Goal: Navigation & Orientation: Find specific page/section

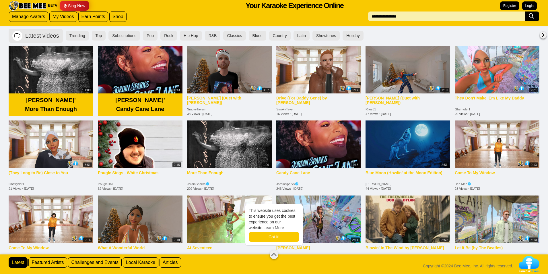
click at [32, 4] on img at bounding box center [27, 6] width 39 height 10
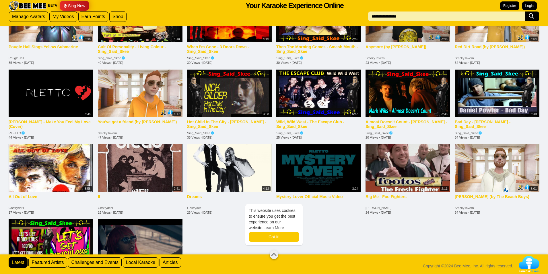
scroll to position [658, 0]
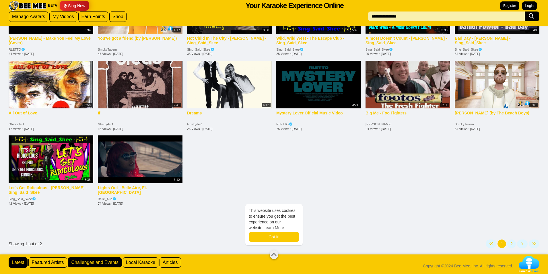
click at [97, 262] on link "Challenges and Events" at bounding box center [95, 262] width 54 height 10
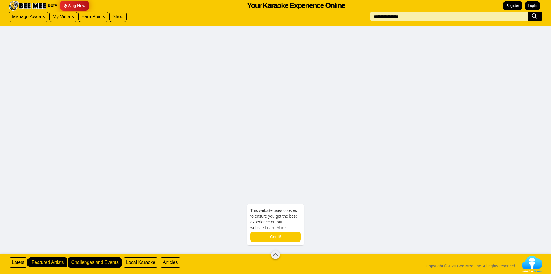
click at [45, 260] on link "Featured Artists" at bounding box center [47, 262] width 38 height 10
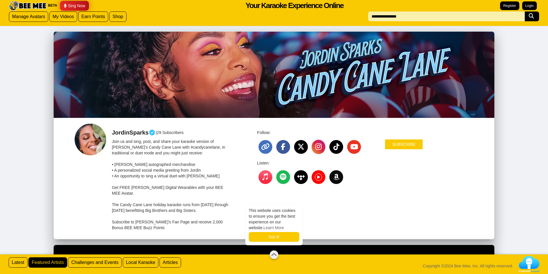
scroll to position [38, 0]
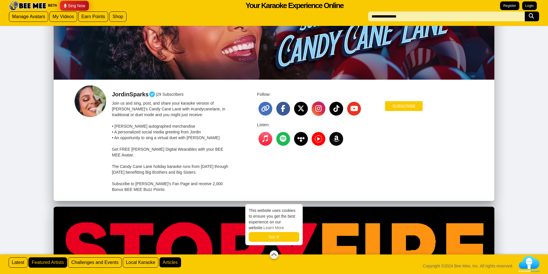
click at [179, 260] on link "Articles" at bounding box center [170, 262] width 21 height 10
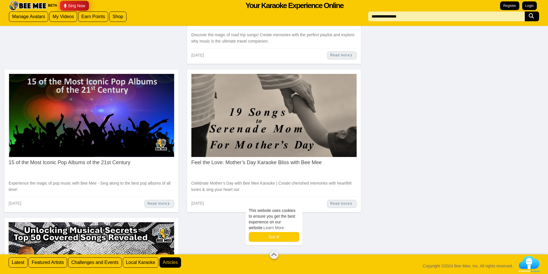
scroll to position [497, 0]
